Goal: Information Seeking & Learning: Learn about a topic

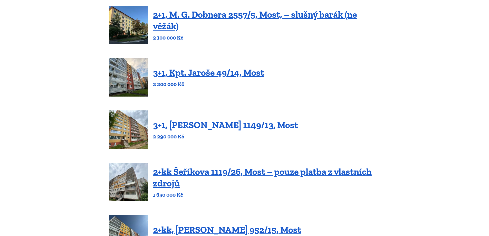
click at [222, 122] on link "3+1, [PERSON_NAME] 1149/13, Most" at bounding box center [225, 124] width 145 height 11
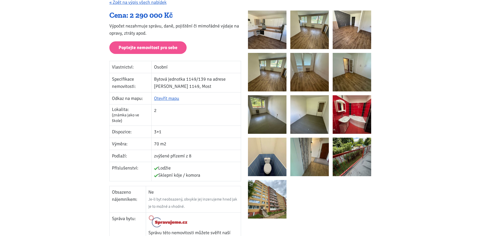
scroll to position [77, 0]
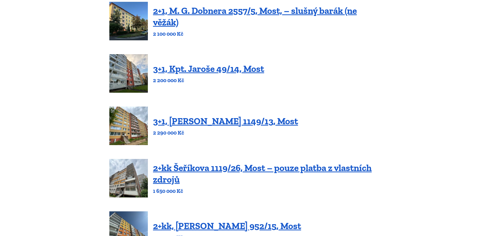
click at [241, 69] on link "3+1, Kpt. Jaroše 49/14, Most" at bounding box center [208, 68] width 111 height 11
